Goal: Obtain resource: Download file/media

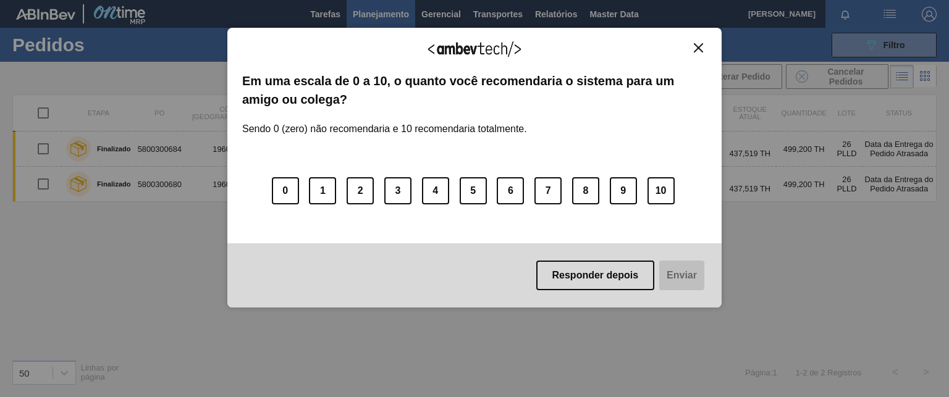
click at [696, 43] on img "Close" at bounding box center [698, 47] width 9 height 9
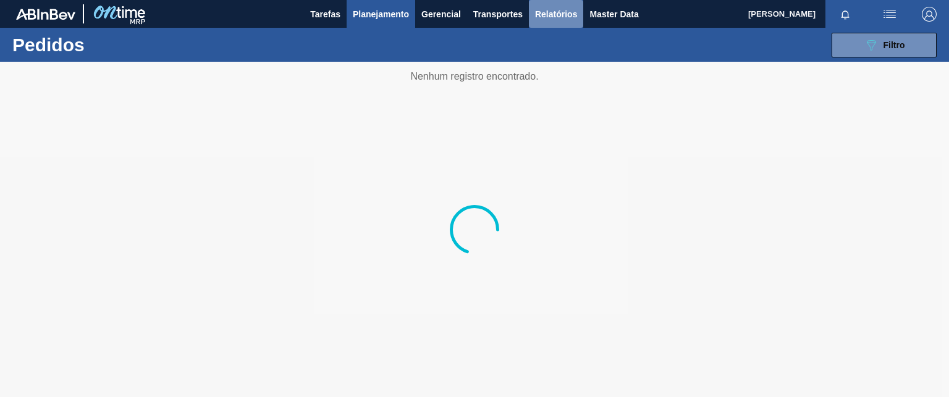
click at [560, 12] on span "Relatórios" at bounding box center [556, 14] width 42 height 15
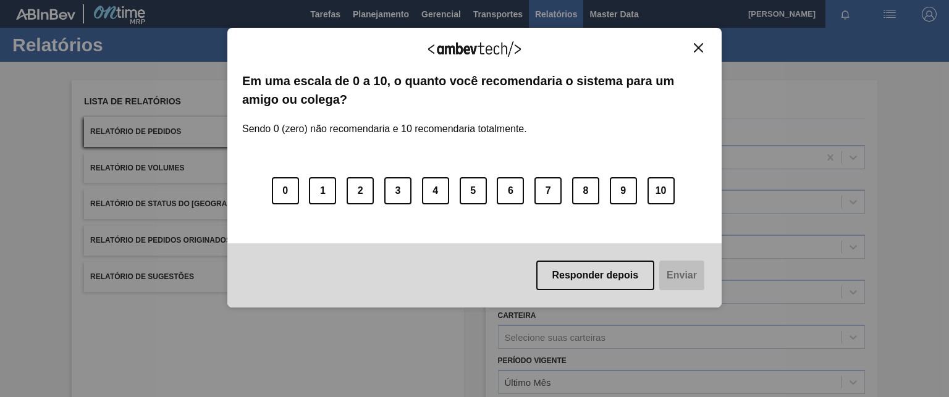
click at [703, 51] on button "Close" at bounding box center [698, 48] width 17 height 10
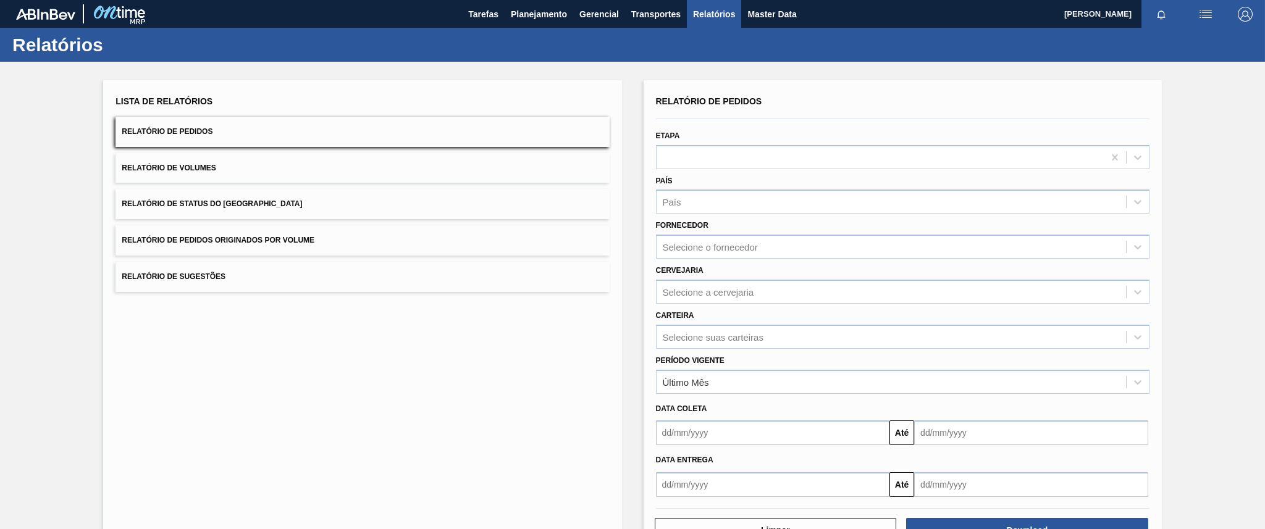
drag, startPoint x: 794, startPoint y: 6, endPoint x: 521, endPoint y: 419, distance: 495.1
click at [521, 397] on div "Lista de Relatórios Relatório de Pedidos Relatório de Volumes Relatório de Stat…" at bounding box center [362, 318] width 518 height 476
click at [266, 237] on span "Relatório de Pedidos Originados por Volume" at bounding box center [218, 240] width 193 height 9
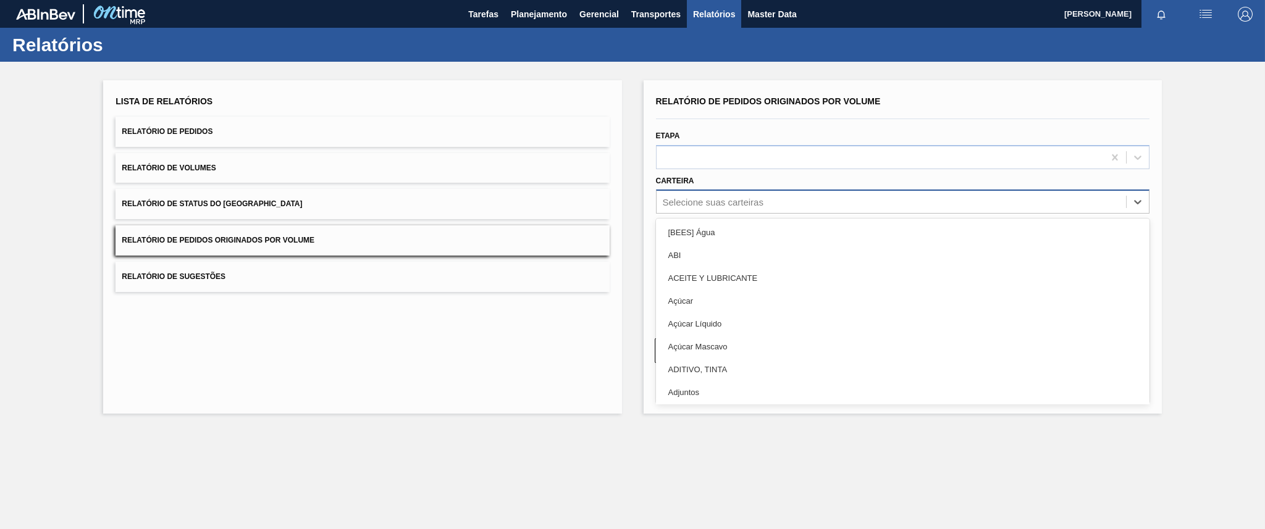
click at [788, 203] on div "Selecione suas carteiras" at bounding box center [891, 202] width 469 height 18
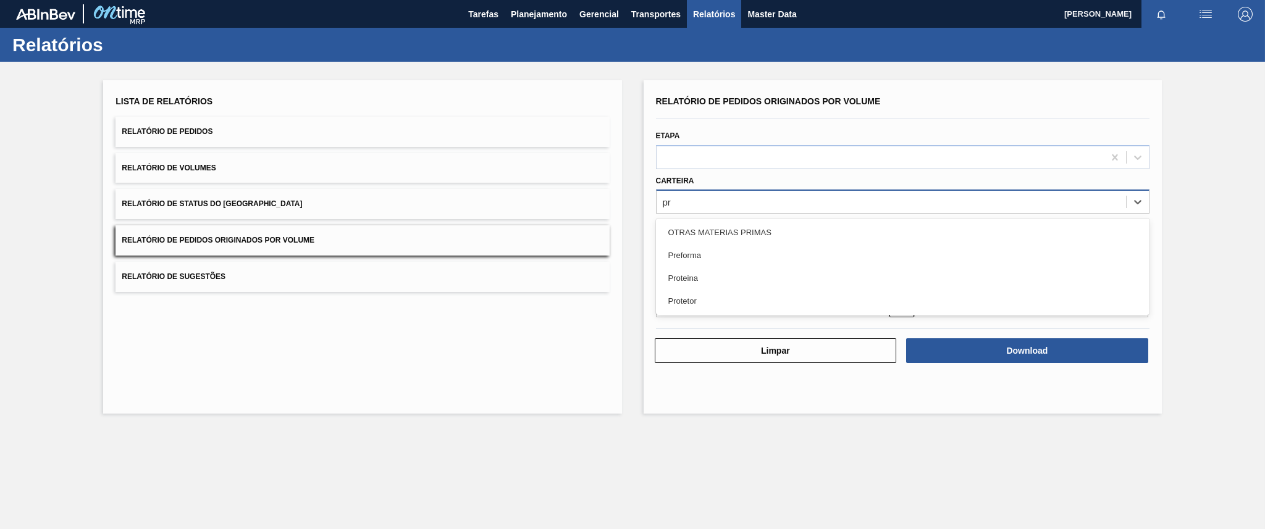
type input "pre"
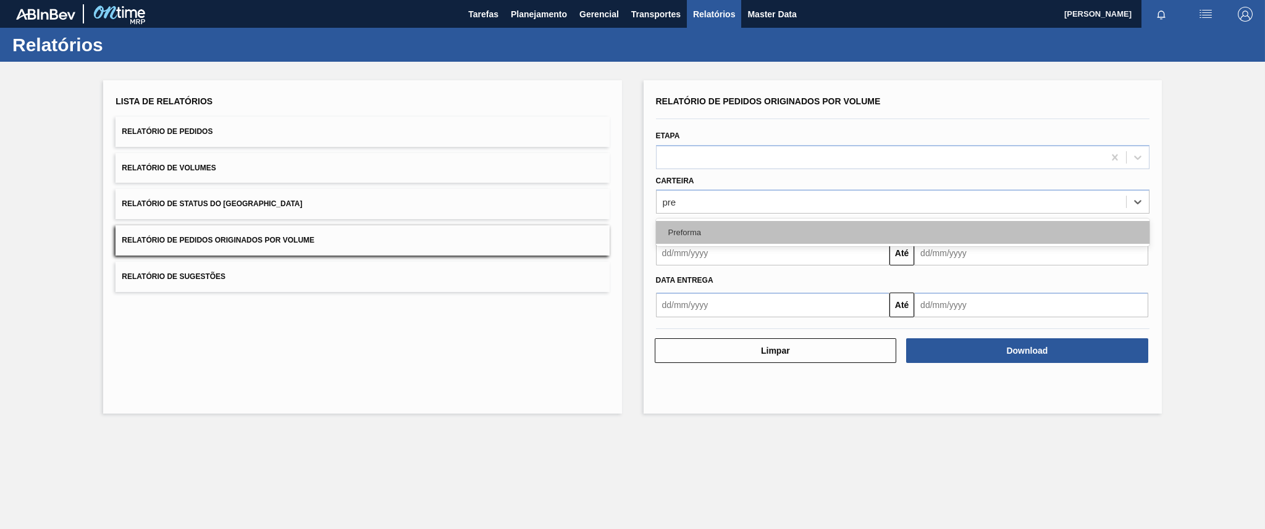
click at [710, 222] on div "Preforma" at bounding box center [902, 232] width 493 height 23
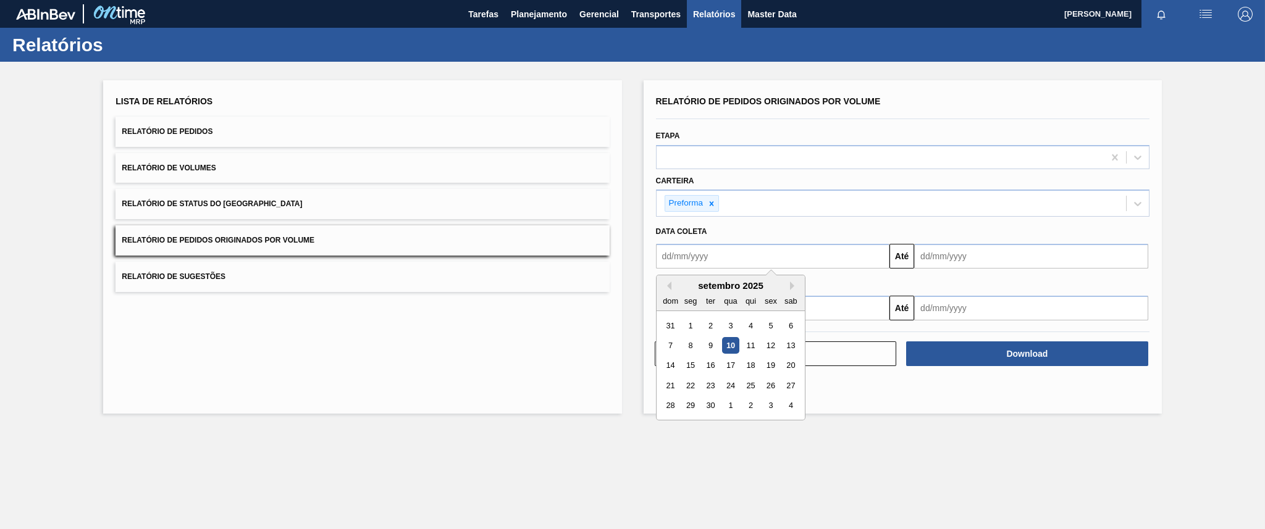
click at [707, 261] on input "text" at bounding box center [773, 256] width 234 height 25
click at [669, 288] on button "Previous Month" at bounding box center [667, 286] width 9 height 9
click at [673, 351] on div "3" at bounding box center [670, 345] width 17 height 17
type input "[DATE]"
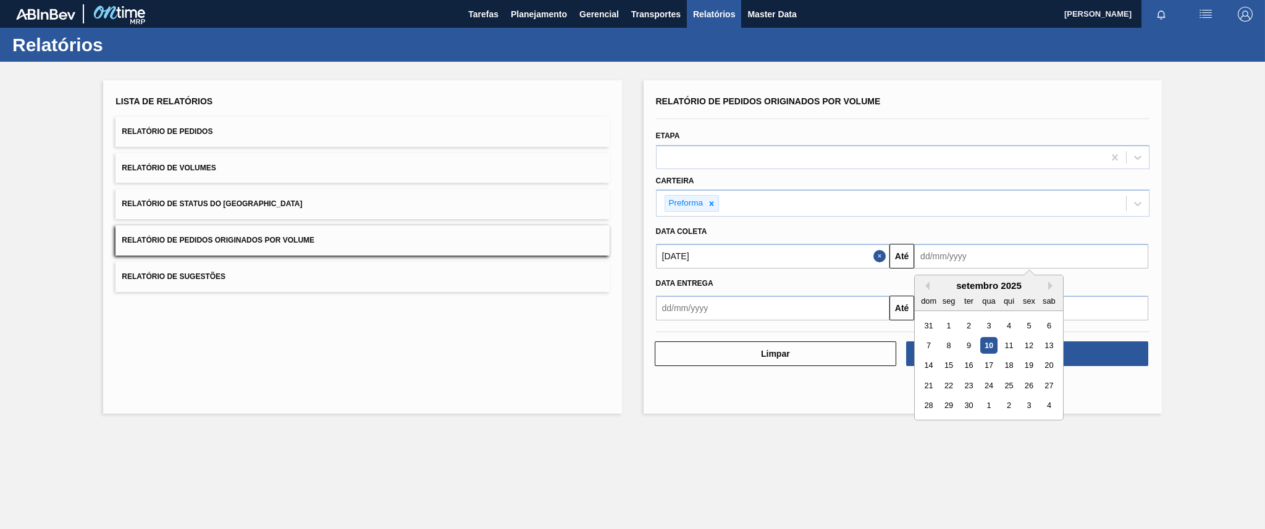
click at [943, 257] on input "text" at bounding box center [1031, 256] width 234 height 25
click at [948, 343] on div "10" at bounding box center [989, 345] width 17 height 17
type input "[DATE]"
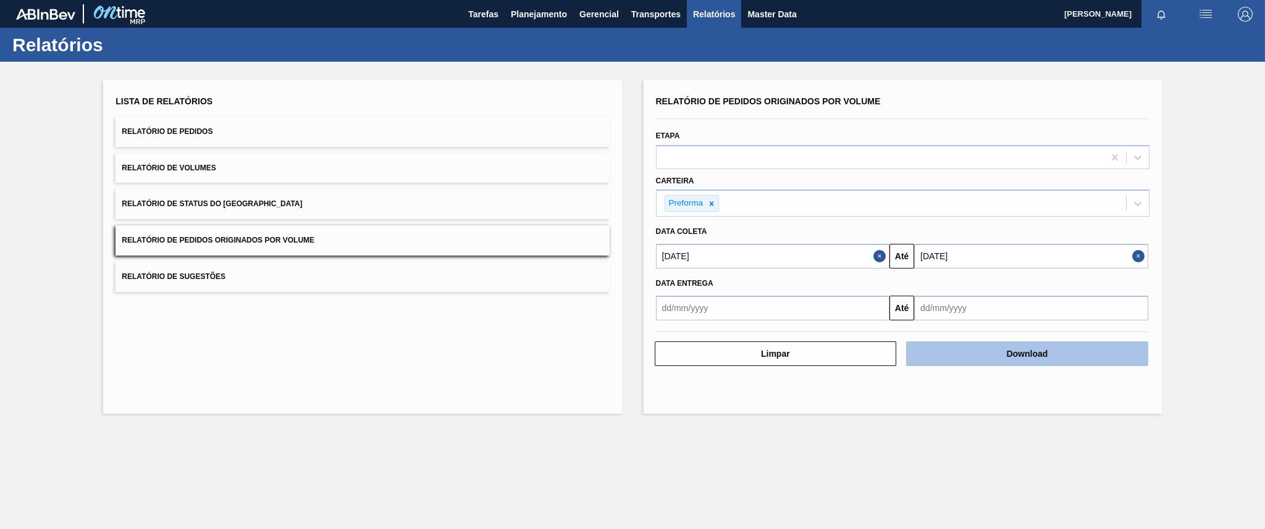
click at [948, 346] on button "Download" at bounding box center [1027, 354] width 242 height 25
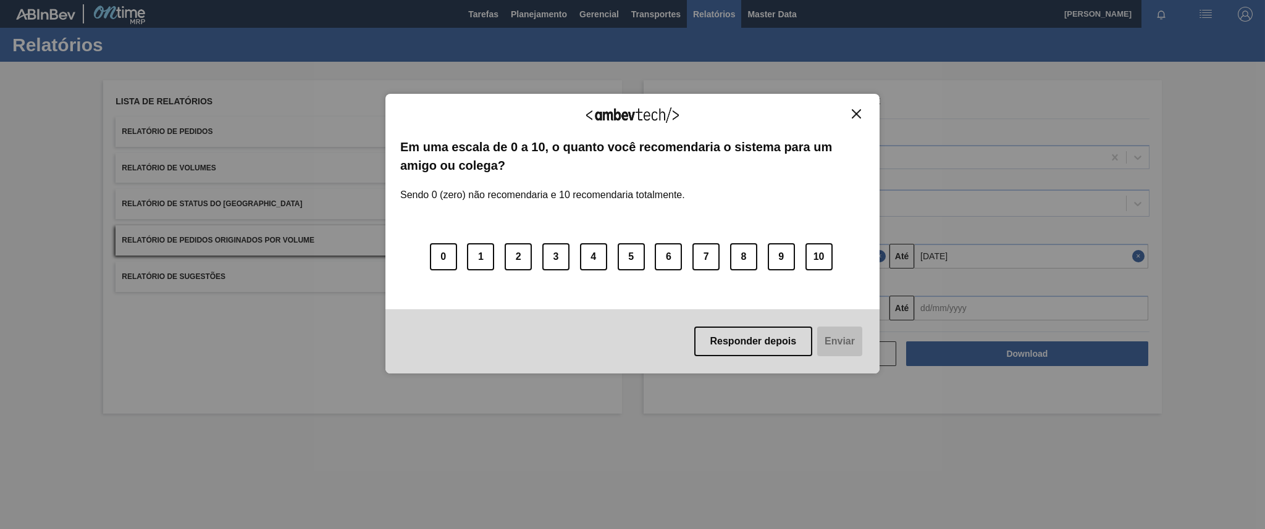
click at [859, 109] on img "Close" at bounding box center [856, 113] width 9 height 9
click at [853, 113] on img "Close" at bounding box center [856, 113] width 9 height 9
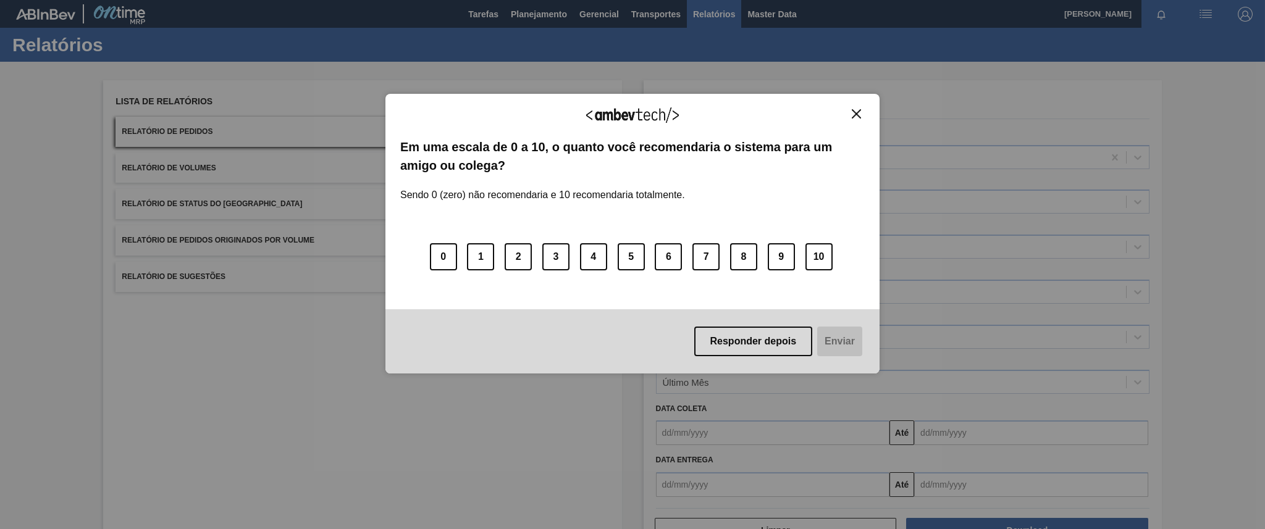
click at [857, 109] on img "Close" at bounding box center [856, 113] width 9 height 9
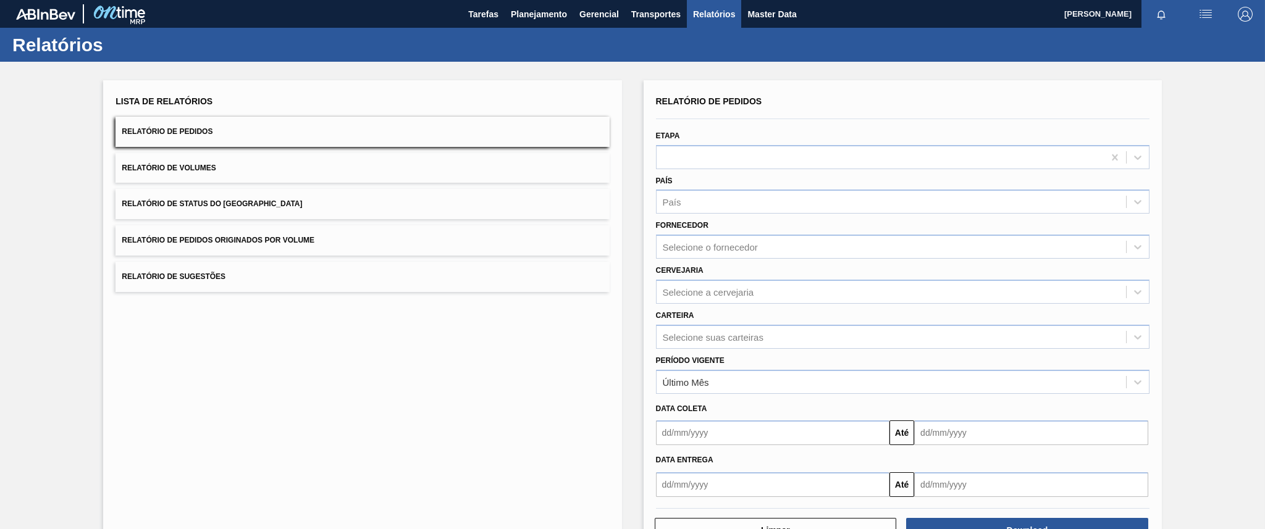
click at [308, 247] on button "Relatório de Pedidos Originados por Volume" at bounding box center [361, 240] width 493 height 30
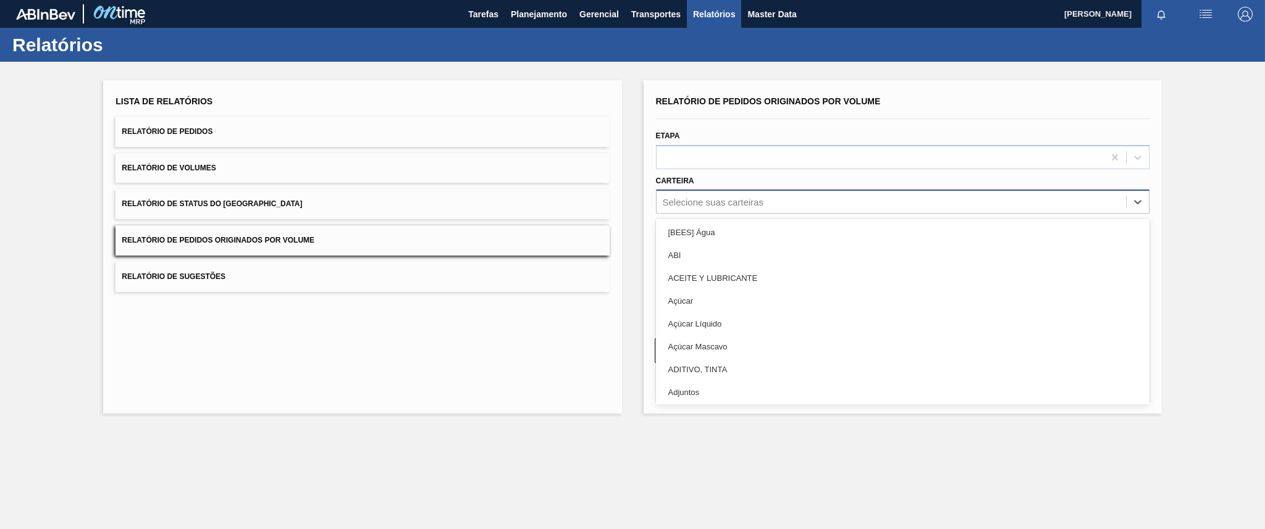
click at [712, 206] on div "Selecione suas carteiras" at bounding box center [891, 202] width 469 height 18
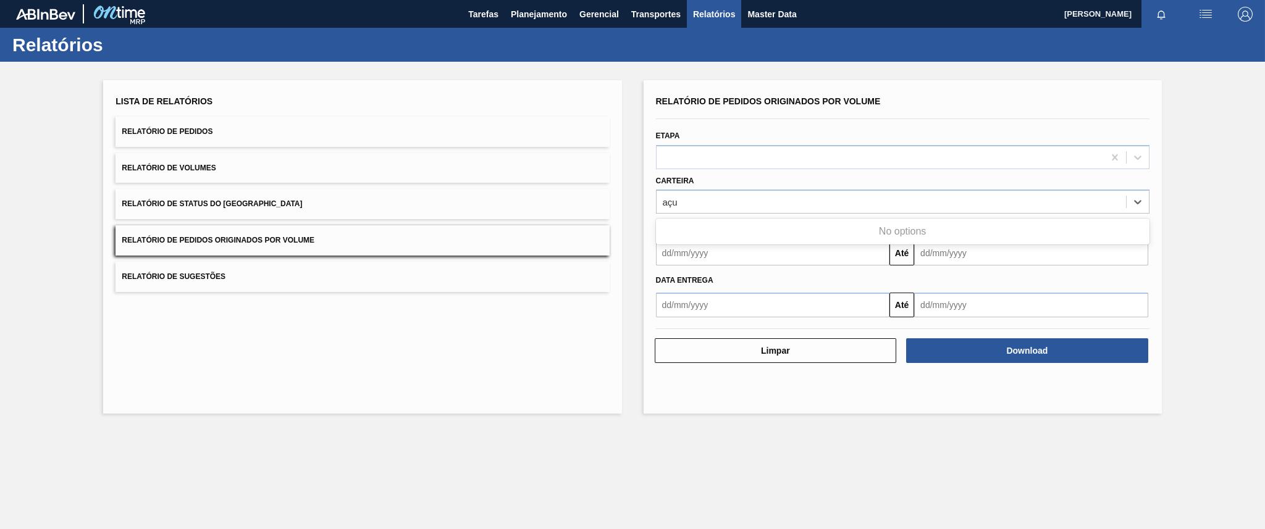
type input "aç"
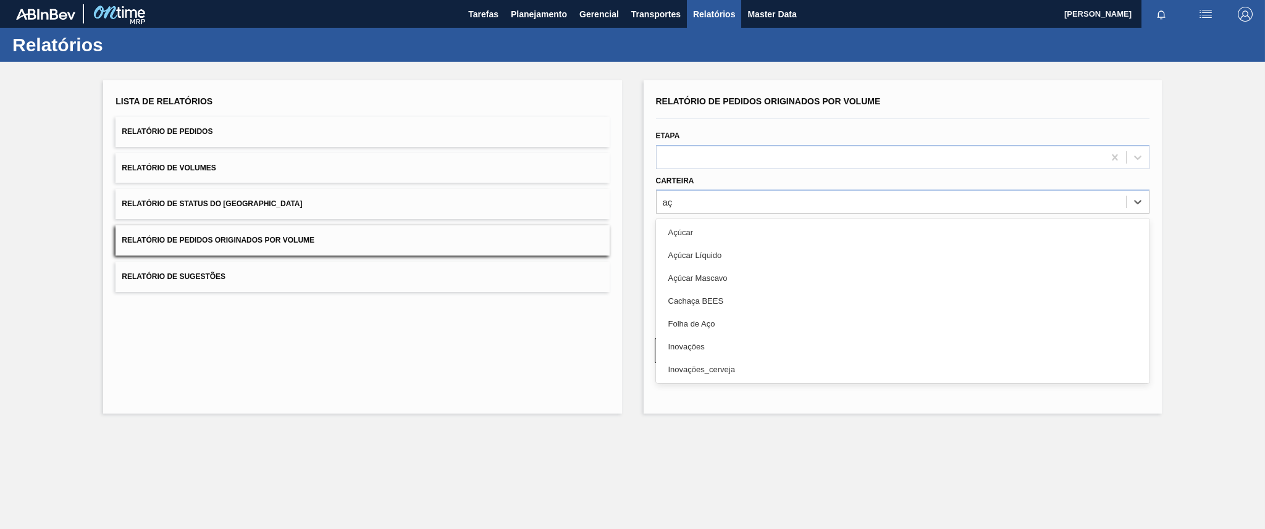
click at [692, 232] on div "Açúcar" at bounding box center [902, 232] width 493 height 23
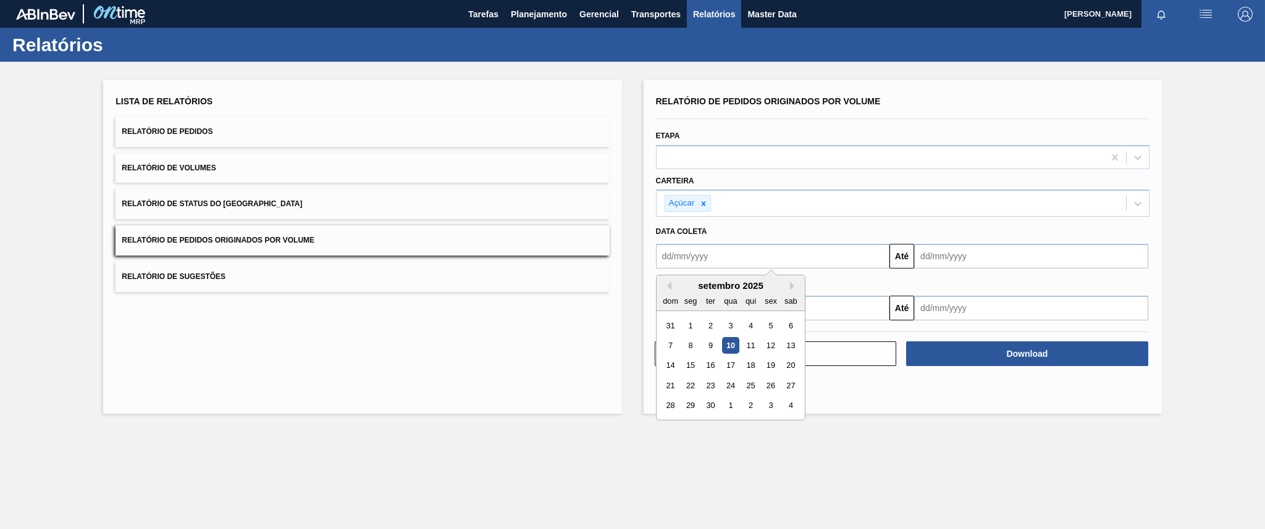
click at [684, 262] on input "text" at bounding box center [773, 256] width 234 height 25
click at [667, 282] on button "Previous Month" at bounding box center [667, 286] width 9 height 9
click at [676, 345] on div "3" at bounding box center [670, 345] width 17 height 17
type input "[DATE]"
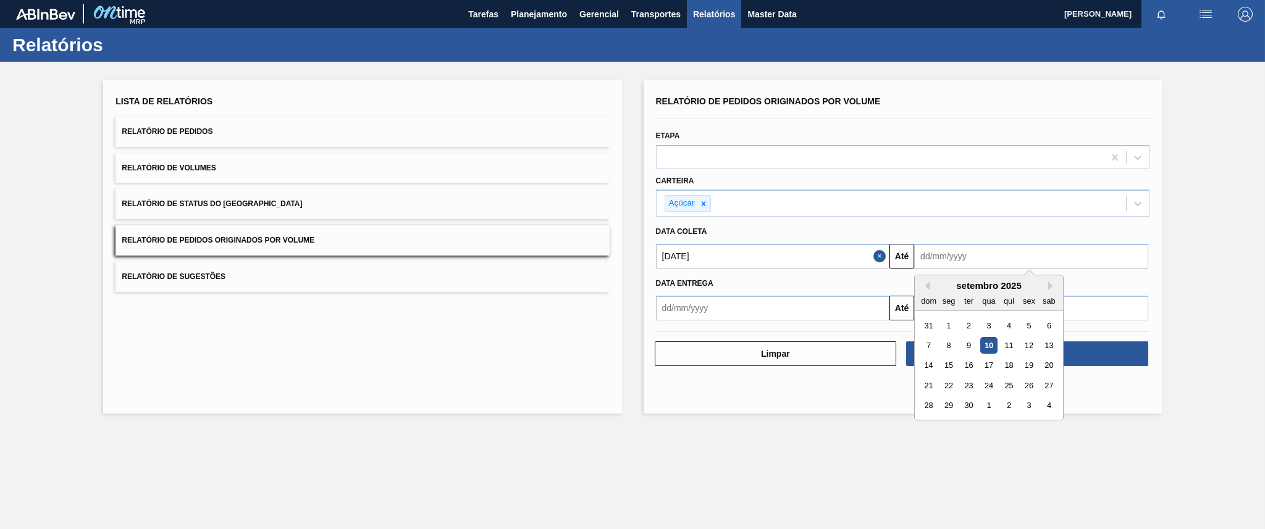
click at [967, 260] on input "text" at bounding box center [1031, 256] width 234 height 25
click at [993, 345] on div "10" at bounding box center [989, 345] width 17 height 17
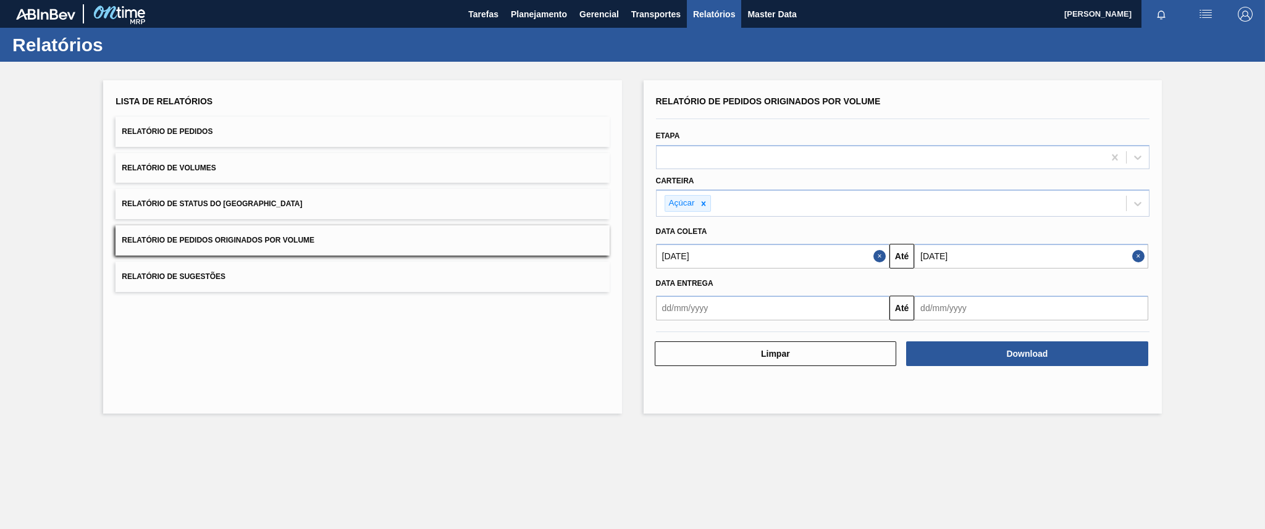
type input "[DATE]"
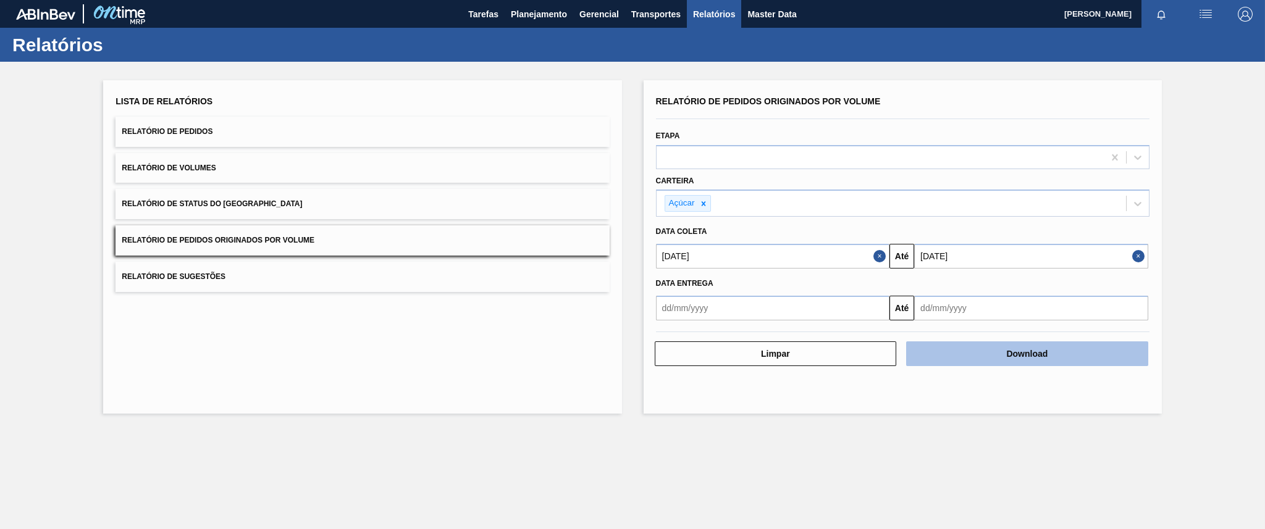
click at [1004, 348] on button "Download" at bounding box center [1027, 354] width 242 height 25
